Goal: Task Accomplishment & Management: Manage account settings

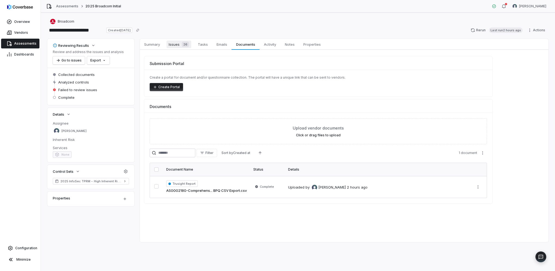
click at [171, 45] on span "Issues 26" at bounding box center [178, 45] width 25 height 8
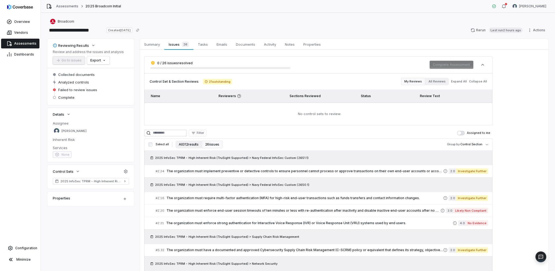
click at [180, 144] on button "All 312 results" at bounding box center [188, 145] width 26 height 8
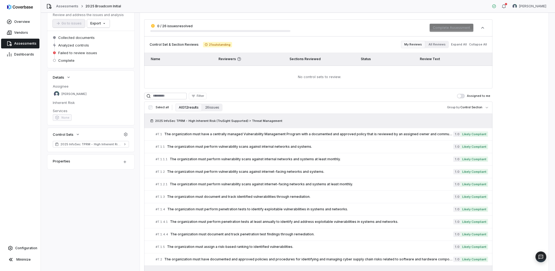
scroll to position [28, 0]
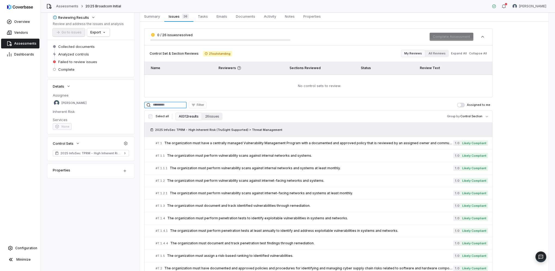
drag, startPoint x: 162, startPoint y: 102, endPoint x: 165, endPoint y: 102, distance: 3.0
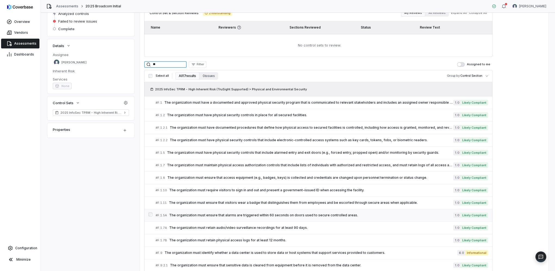
scroll to position [82, 0]
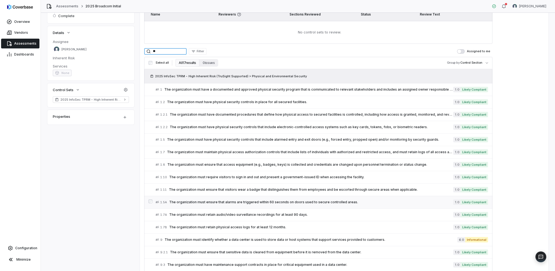
type input "**"
click at [232, 203] on span "The organization must ensure that alarms are triggered within 60 seconds on doo…" at bounding box center [311, 202] width 284 height 4
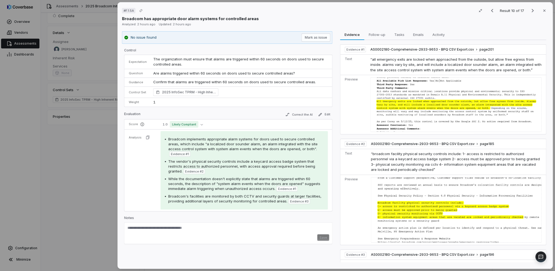
click at [86, 160] on div "# F.1.5A Result 10 of 17 Close Broadcom has appropriate door alarm systems for …" at bounding box center [277, 135] width 555 height 271
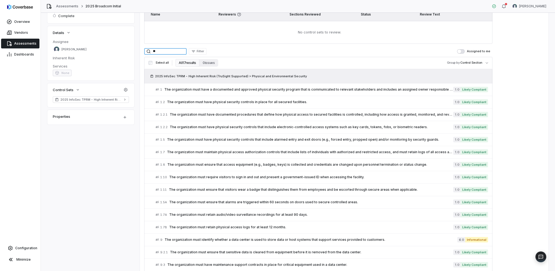
drag, startPoint x: 166, startPoint y: 52, endPoint x: 144, endPoint y: 53, distance: 22.8
click at [144, 53] on div "**" at bounding box center [165, 51] width 42 height 7
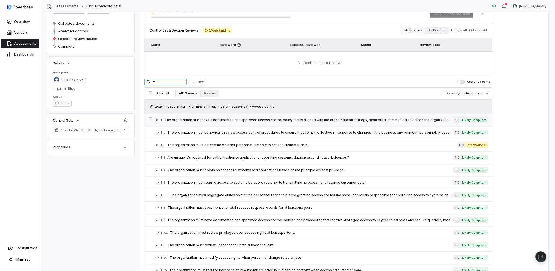
scroll to position [54, 0]
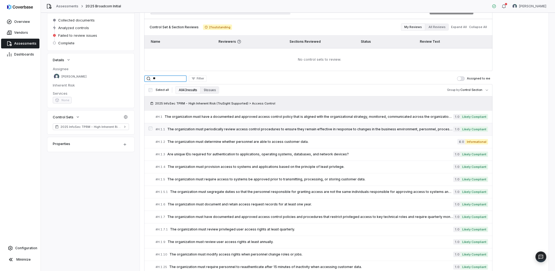
type input "**"
click at [192, 132] on link "# H.1.1 The organization must periodically review access control procedures to …" at bounding box center [321, 129] width 332 height 12
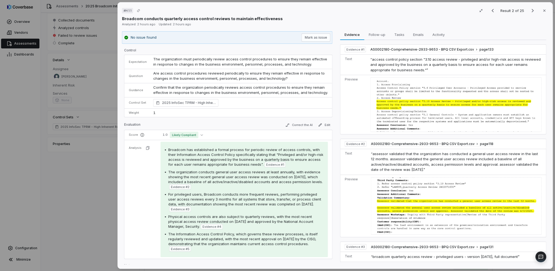
drag, startPoint x: 86, startPoint y: 198, endPoint x: 120, endPoint y: 160, distance: 51.4
click at [86, 198] on div "# H.1.1 Result 2 of 25 Close Broadcom conducts quarterly access control reviews…" at bounding box center [277, 135] width 555 height 271
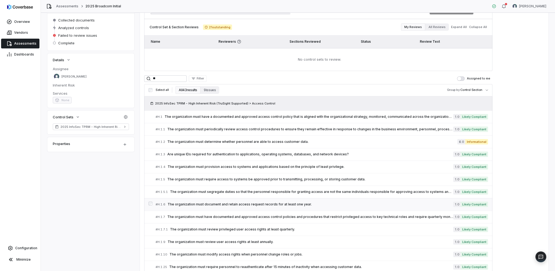
click at [196, 204] on span "The organization must document and retain access request records for at least o…" at bounding box center [309, 204] width 285 height 4
